Goal: Task Accomplishment & Management: Manage account settings

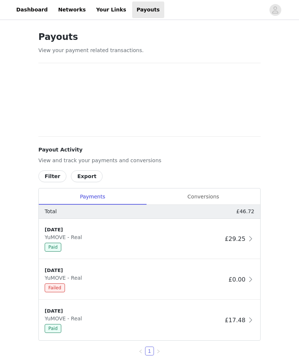
scroll to position [29, 0]
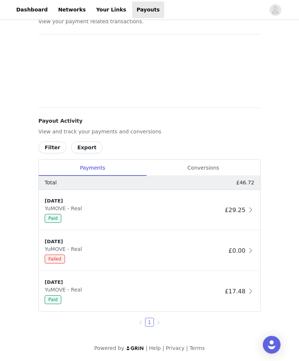
click at [245, 246] on div "£0.00" at bounding box center [242, 250] width 26 height 9
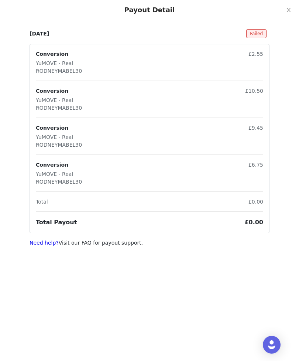
click at [288, 13] on button "Close" at bounding box center [288, 10] width 21 height 21
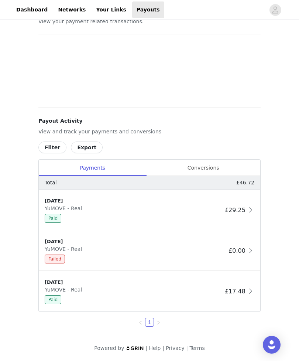
click at [243, 206] on span "£29.25" at bounding box center [235, 209] width 21 height 7
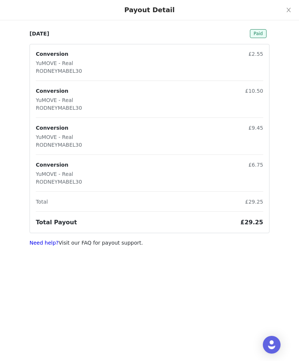
click at [288, 9] on icon "icon: close" at bounding box center [289, 10] width 4 height 4
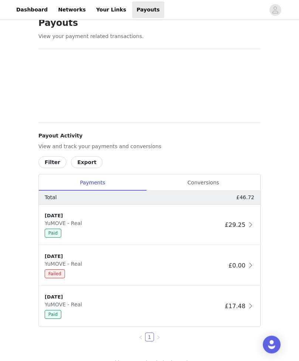
scroll to position [0, 0]
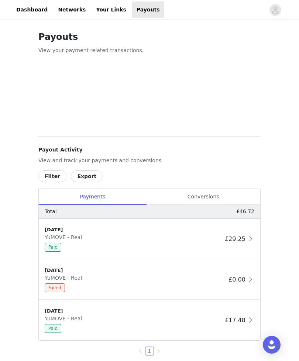
click at [109, 11] on link "Your Links" at bounding box center [111, 9] width 39 height 17
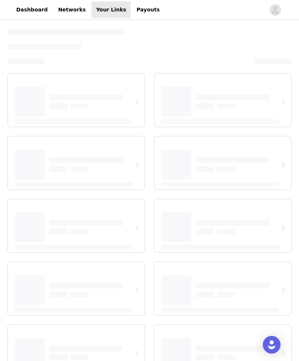
select select "12"
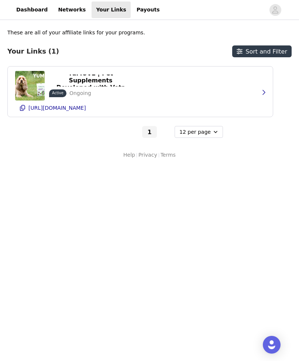
click at [69, 13] on link "Networks" at bounding box center [72, 9] width 37 height 17
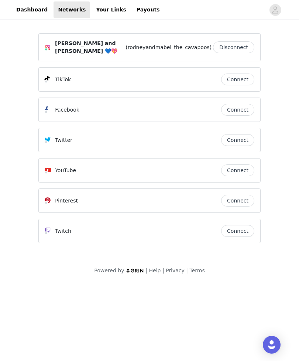
click at [28, 11] on link "Dashboard" at bounding box center [32, 9] width 40 height 17
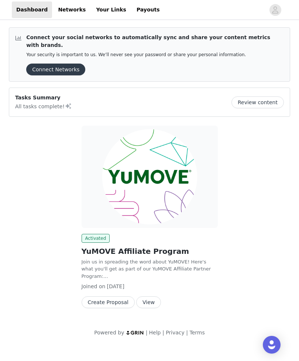
click at [148, 296] on button "View" at bounding box center [148, 302] width 25 height 12
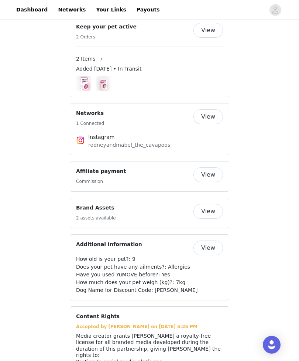
scroll to position [684, 0]
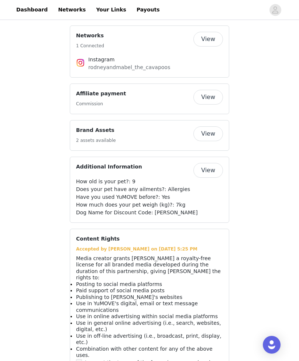
click at [143, 6] on link "Payouts" at bounding box center [148, 9] width 32 height 17
